Goal: Information Seeking & Learning: Learn about a topic

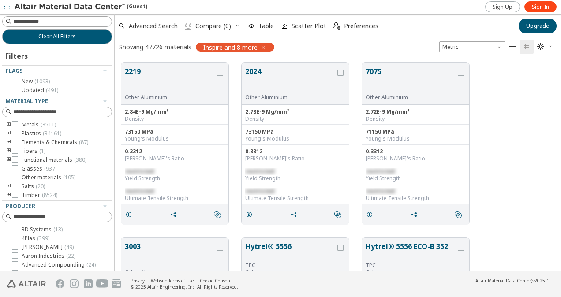
scroll to position [208, 439]
click at [134, 69] on button "2219" at bounding box center [170, 80] width 90 height 28
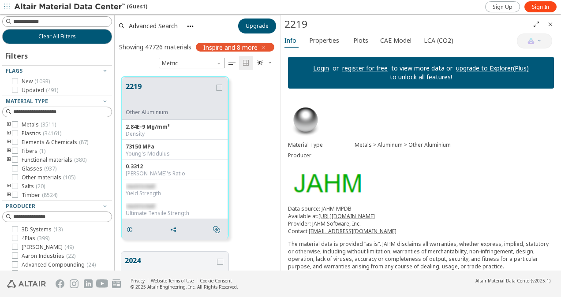
click at [354, 68] on link "register for free" at bounding box center [364, 68] width 45 height 8
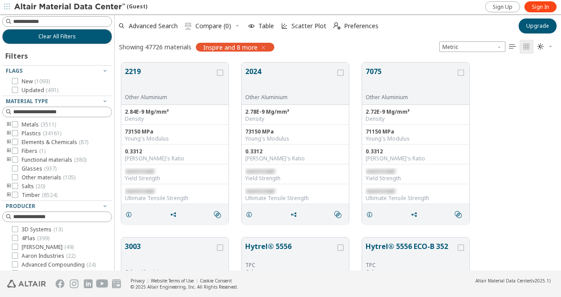
scroll to position [7, 7]
click at [136, 73] on button "2219" at bounding box center [170, 80] width 90 height 28
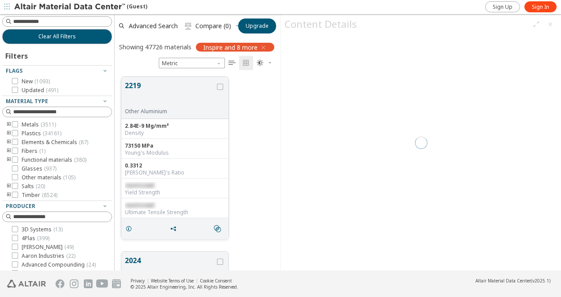
scroll to position [194, 159]
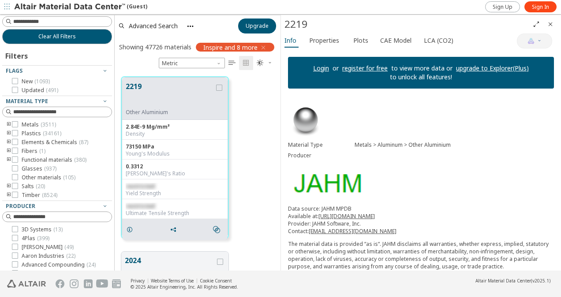
click at [322, 68] on link "Login" at bounding box center [321, 68] width 16 height 8
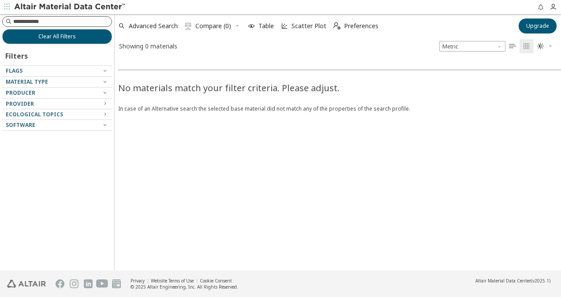
click at [66, 20] on input at bounding box center [62, 21] width 98 height 9
type input "***"
click at [85, 83] on div at bounding box center [54, 85] width 105 height 4
click at [106, 83] on div at bounding box center [54, 85] width 105 height 4
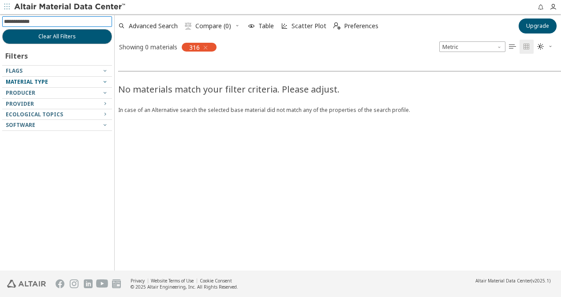
click at [107, 81] on icon "button" at bounding box center [104, 81] width 7 height 7
click at [207, 47] on icon "button" at bounding box center [205, 47] width 7 height 7
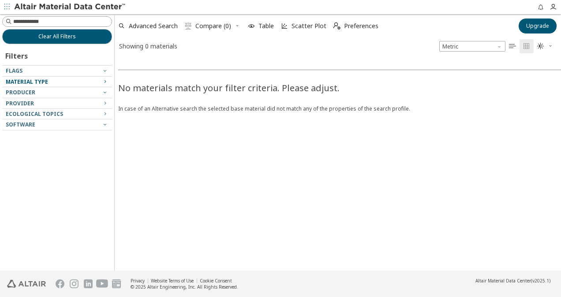
click at [105, 80] on icon "button" at bounding box center [104, 81] width 7 height 7
click at [107, 81] on icon "button" at bounding box center [104, 81] width 7 height 7
click at [106, 81] on icon "button" at bounding box center [104, 81] width 7 height 7
click at [45, 81] on span "Material Type" at bounding box center [27, 81] width 42 height 7
